Goal: Task Accomplishment & Management: Complete application form

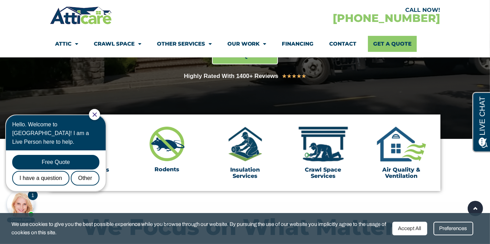
click at [343, 43] on link "Contact" at bounding box center [342, 44] width 27 height 16
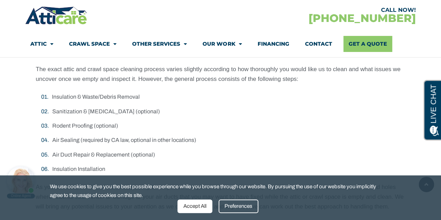
scroll to position [174, 0]
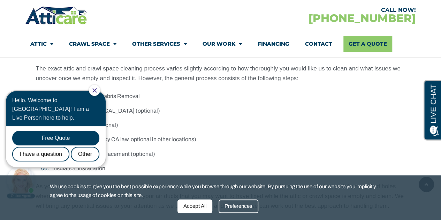
click at [97, 90] on icon "Close Chat" at bounding box center [94, 90] width 5 height 5
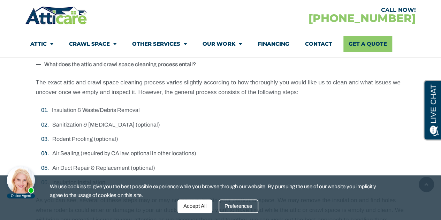
scroll to position [158, 0]
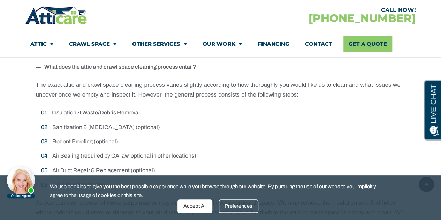
click at [39, 66] on icon at bounding box center [38, 67] width 5 height 6
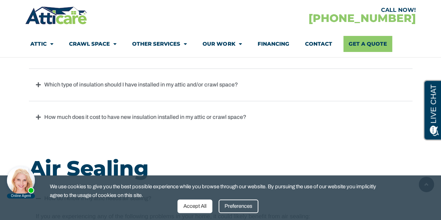
scroll to position [497, 0]
click at [36, 90] on div "Which type of insulation should I have installed in my attic and/or crawl space?" at bounding box center [220, 85] width 383 height 16
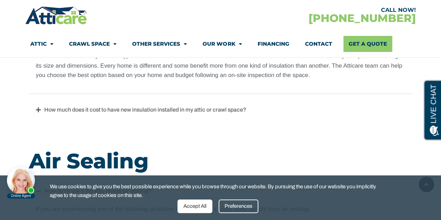
scroll to position [495, 0]
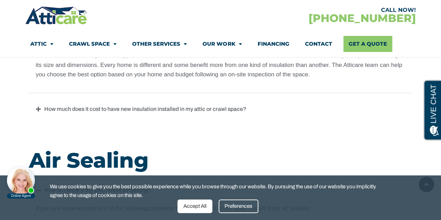
click at [35, 105] on div "How much does it cost to have new insulation installed in my attic or crawl spa…" at bounding box center [220, 109] width 383 height 16
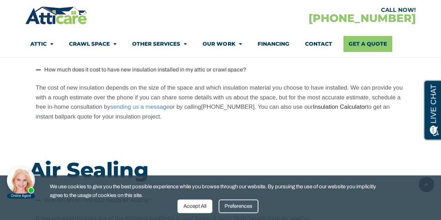
click at [327, 105] on link "Insulation Calculator" at bounding box center [340, 106] width 54 height 7
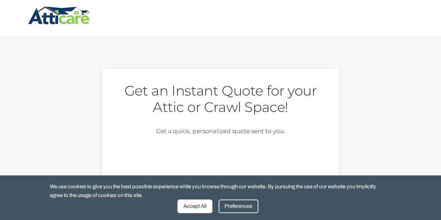
scroll to position [53, 0]
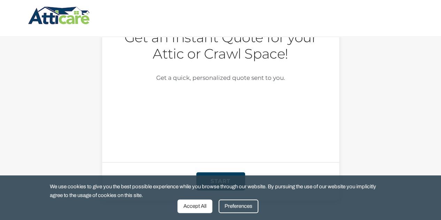
click at [198, 208] on div "Accept All" at bounding box center [194, 206] width 35 height 14
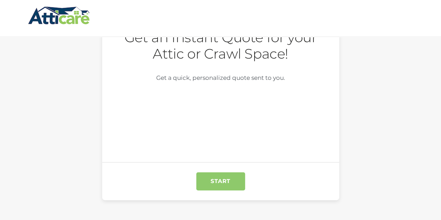
click at [220, 183] on input "START" at bounding box center [220, 181] width 49 height 18
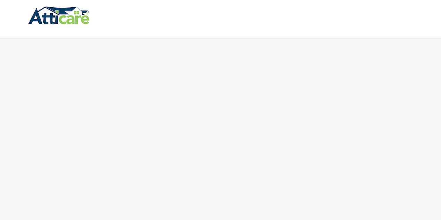
scroll to position [0, 0]
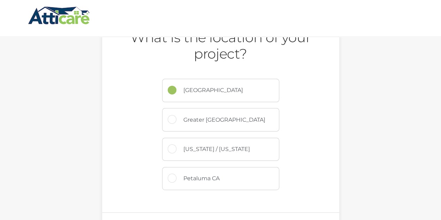
click at [193, 153] on label "New Jersey / New York" at bounding box center [227, 149] width 102 height 23
click at [177, 153] on input "New Jersey / New York" at bounding box center [172, 148] width 9 height 9
radio input "true"
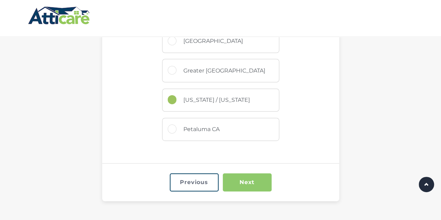
click at [238, 175] on input "Next" at bounding box center [247, 182] width 49 height 18
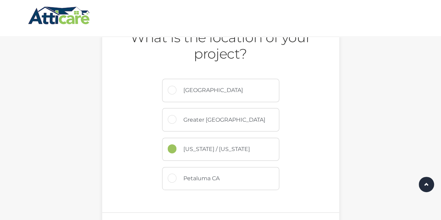
scroll to position [0, 0]
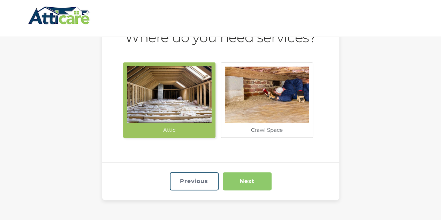
click at [257, 174] on input "Next" at bounding box center [247, 181] width 49 height 18
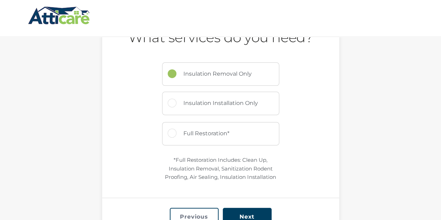
click at [412, 148] on form "Facebook This field is for validation purposes and should be left unchanged. Ge…" at bounding box center [220, 125] width 383 height 220
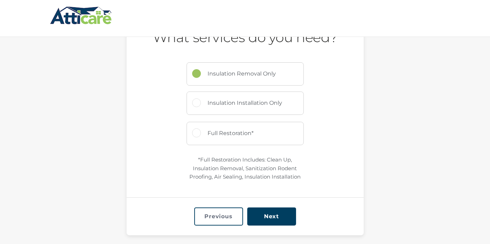
drag, startPoint x: 411, startPoint y: 0, endPoint x: 125, endPoint y: 126, distance: 312.2
click at [125, 126] on form "Facebook This field is for validation purposes and should be left unchanged. Ge…" at bounding box center [244, 125] width 383 height 220
click at [197, 105] on input "Insulation Installation Only" at bounding box center [196, 103] width 9 height 9
radio input "true"
click at [274, 208] on input "Next" at bounding box center [271, 217] width 49 height 18
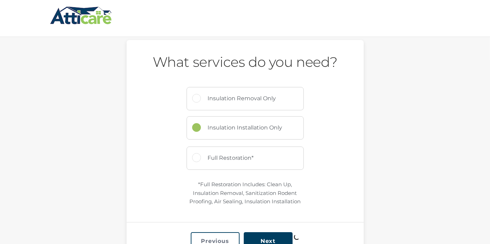
scroll to position [0, 0]
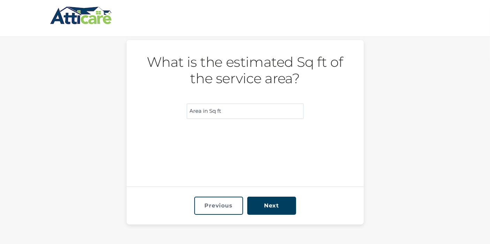
click at [233, 112] on input "What is the estimated Sq ft of the service area? (Required)" at bounding box center [244, 111] width 117 height 16
type input "1500"
click at [264, 203] on input "Next" at bounding box center [271, 206] width 49 height 18
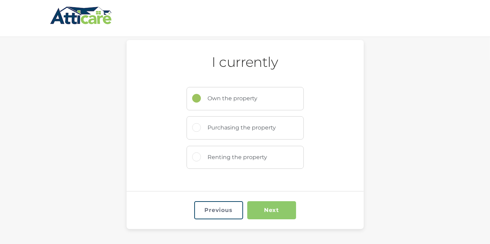
click at [269, 207] on input "Next" at bounding box center [271, 210] width 49 height 18
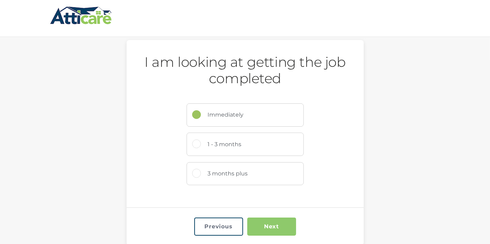
click at [269, 220] on input "Next" at bounding box center [271, 227] width 49 height 18
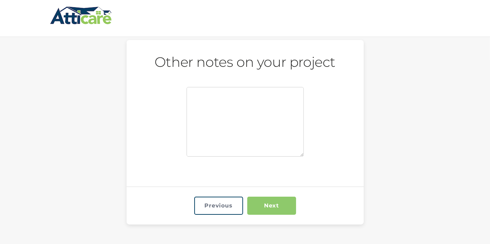
click at [276, 207] on input "Next" at bounding box center [271, 206] width 49 height 18
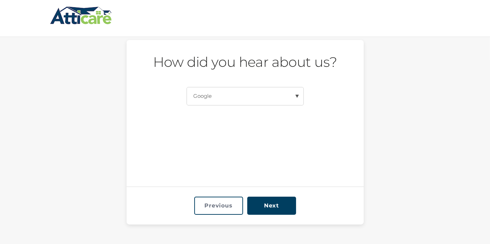
click at [276, 207] on input "Next" at bounding box center [271, 206] width 49 height 18
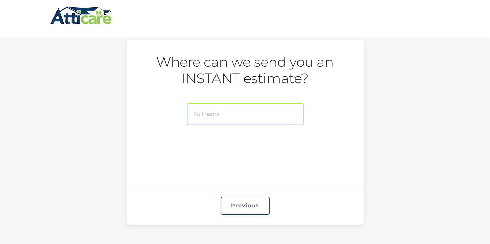
click at [234, 116] on input "Full name (Required)" at bounding box center [244, 114] width 117 height 22
type input "tomas hernandez"
type input "(___) ___-____"
click at [216, 138] on input "(___) ___-____" at bounding box center [244, 138] width 117 height 16
type input "(___) ___-____"
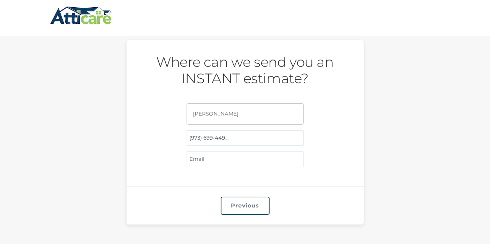
type input "(973) 699-4495"
type input "t"
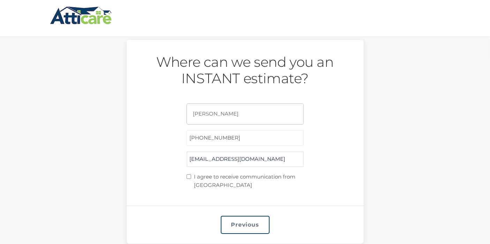
type input "jubei750@yahoo.com"
click at [189, 177] on input "I agree to receive communication from Atticare" at bounding box center [188, 177] width 5 height 5
checkbox input "true"
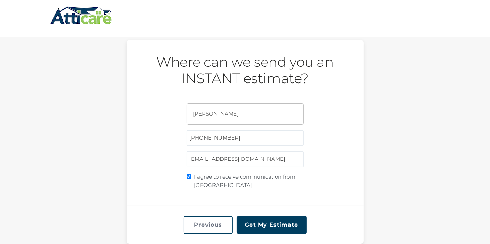
scroll to position [48, 0]
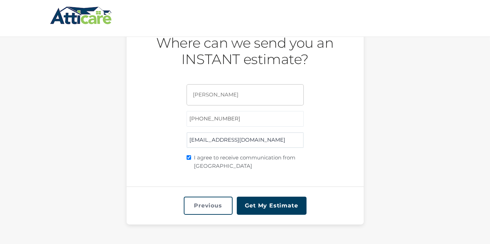
drag, startPoint x: 253, startPoint y: 142, endPoint x: 139, endPoint y: 147, distance: 113.7
click at [139, 147] on div "Where can we send you an INSTANT estimate? Full name (Required) tomas hernandez…" at bounding box center [244, 96] width 237 height 150
click at [83, 148] on form "X/Twitter This field is for validation purposes and should be left unchanged. G…" at bounding box center [244, 123] width 383 height 204
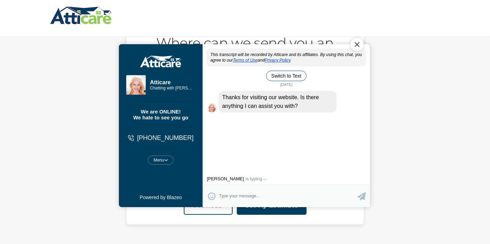
click at [168, 158] on div "Menu Mute Restart Chat" at bounding box center [160, 159] width 26 height 9
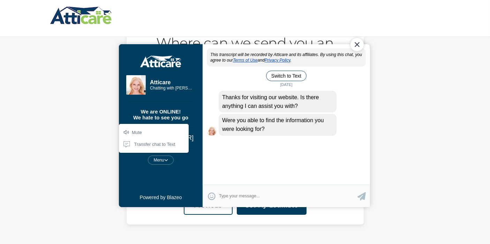
click at [238, 162] on div "This transcript will be recorded by Atticare and its affiliates. By using this …" at bounding box center [285, 116] width 167 height 137
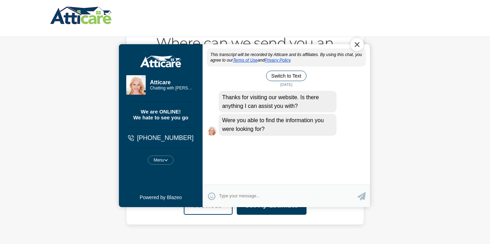
click at [351, 47] on div "Atticare This transcript will be recorded by Atticare and its affiliates. By us…" at bounding box center [285, 125] width 167 height 163
click at [358, 45] on div "Close Chat" at bounding box center [356, 44] width 13 height 13
